Goal: Task Accomplishment & Management: Use online tool/utility

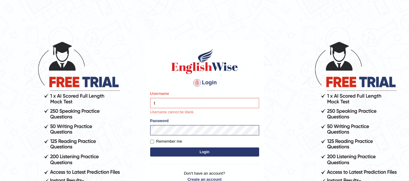
type input "Talentededucation"
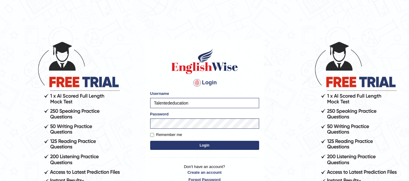
click at [183, 143] on button "Login" at bounding box center [204, 145] width 109 height 9
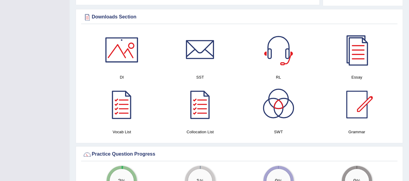
scroll to position [336, 0]
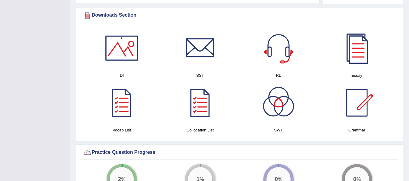
drag, startPoint x: 413, startPoint y: 21, endPoint x: 405, endPoint y: 80, distance: 58.5
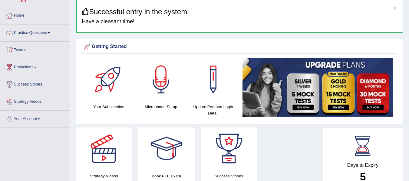
scroll to position [0, 0]
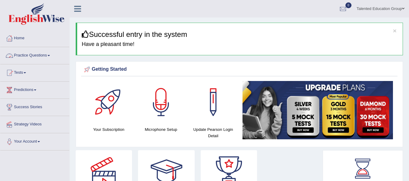
click at [42, 57] on link "Practice Questions" at bounding box center [34, 54] width 69 height 15
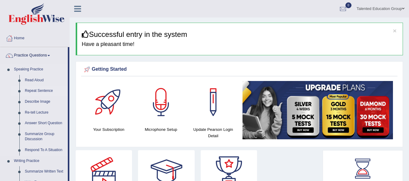
drag, startPoint x: 68, startPoint y: 81, endPoint x: 68, endPoint y: 94, distance: 13.3
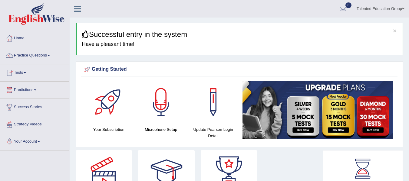
click at [45, 69] on link "Tests" at bounding box center [34, 71] width 69 height 15
